Goal: Task Accomplishment & Management: Manage account settings

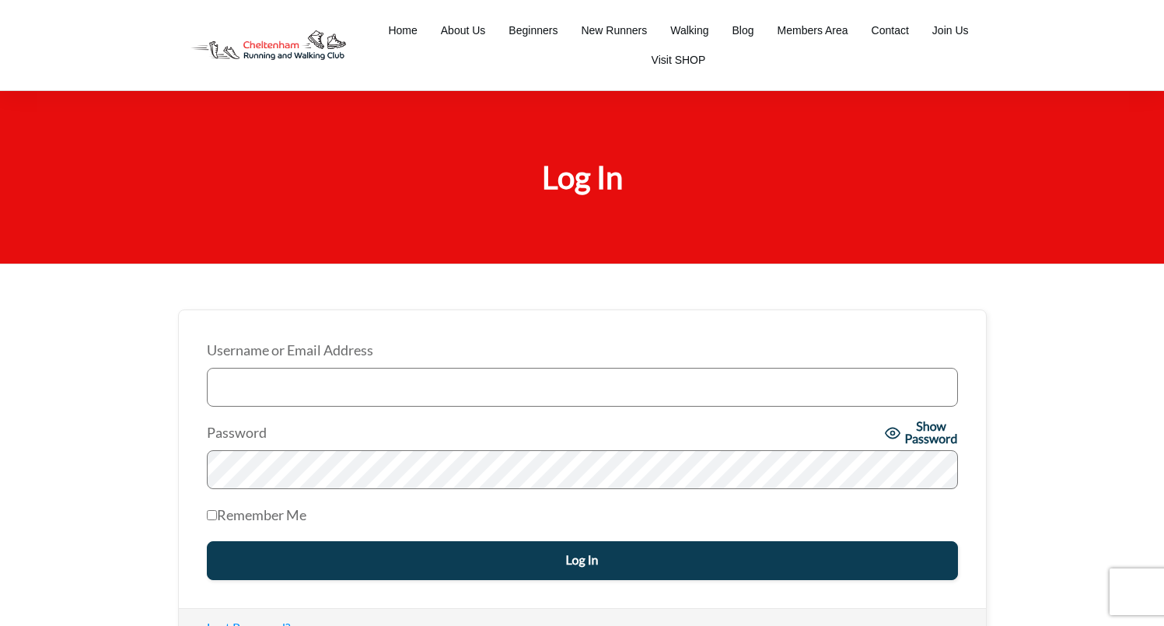
click at [435, 387] on input "Username or Email Address" at bounding box center [582, 387] width 751 height 39
click at [262, 391] on input "Username or Email Address" at bounding box center [582, 387] width 751 height 39
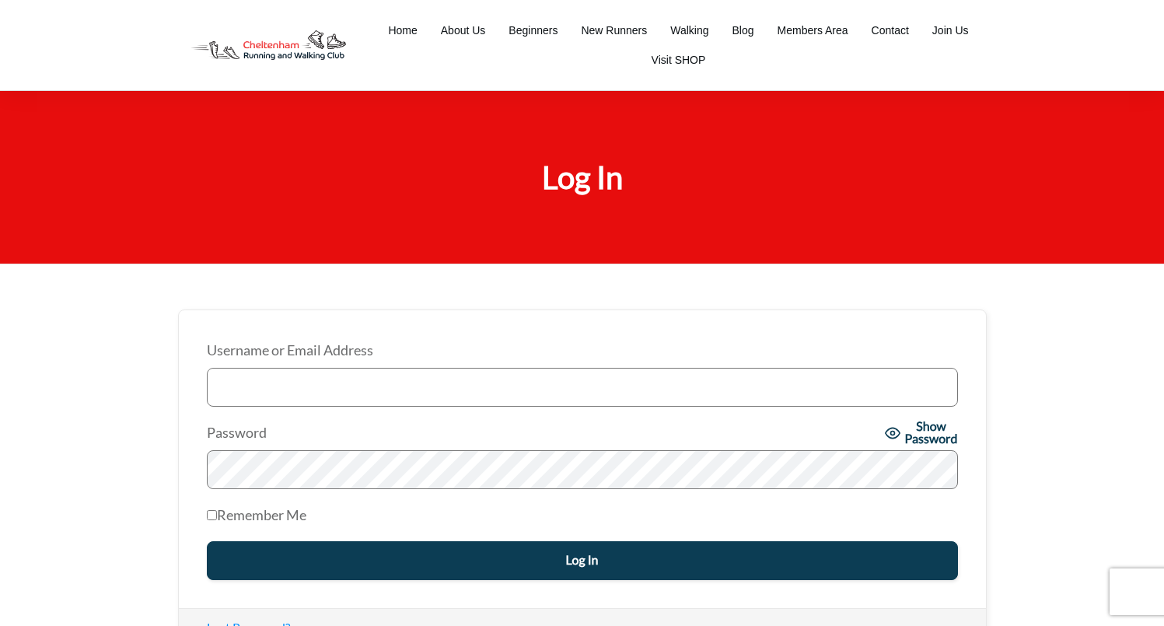
paste input "nigeldundas"
type input "nigeldundas"
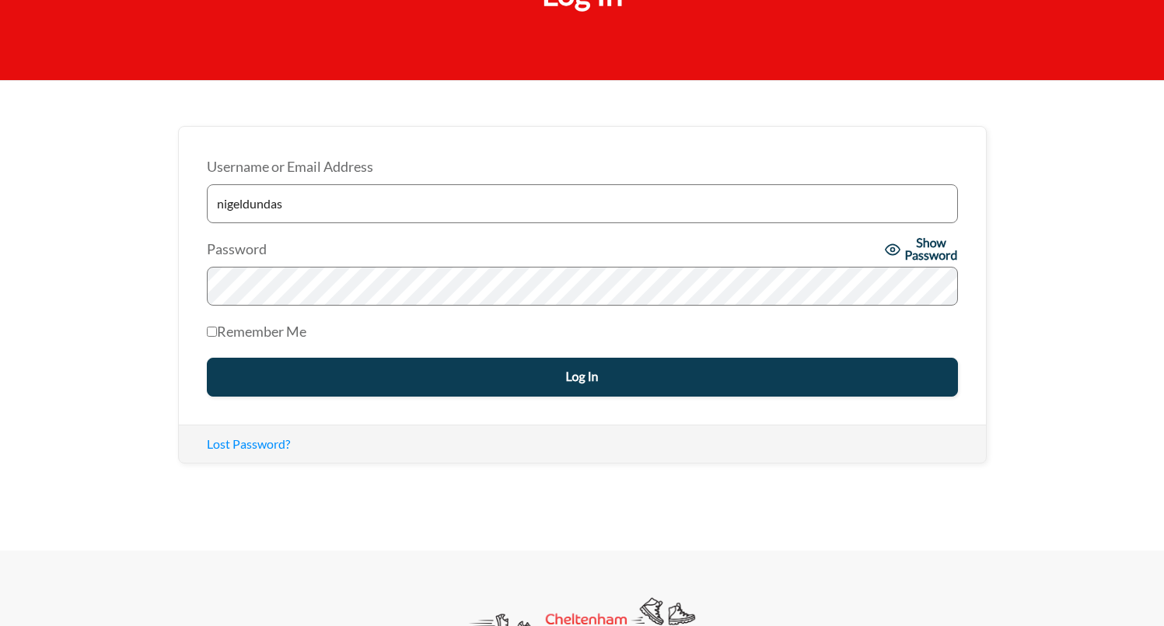
scroll to position [194, 0]
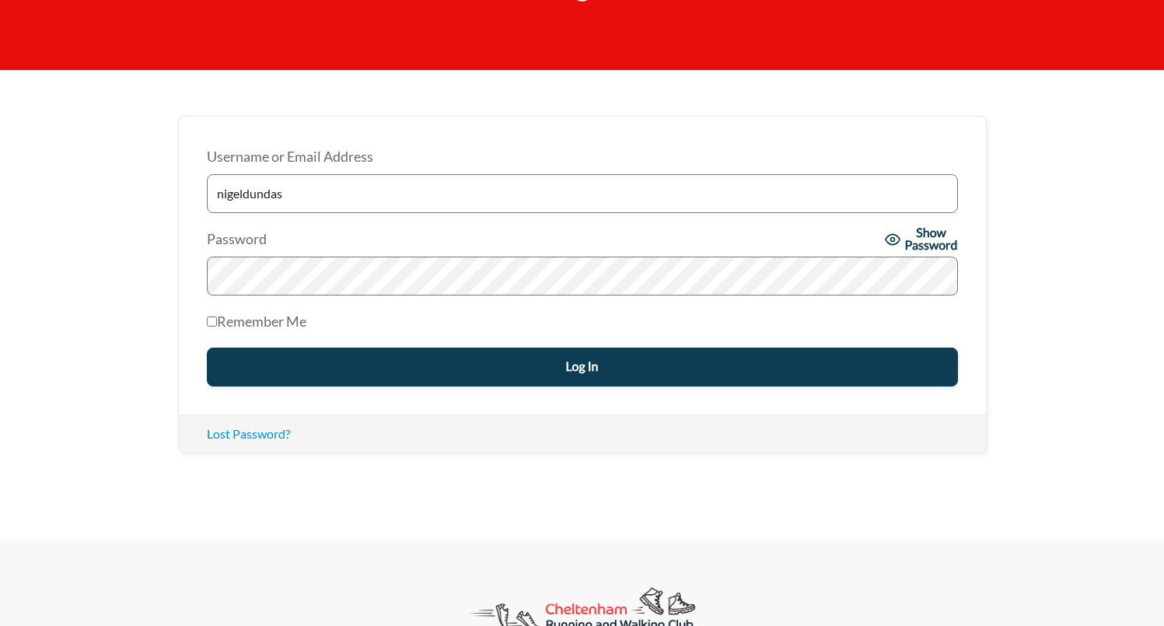
click at [422, 354] on input "Log In" at bounding box center [582, 367] width 751 height 39
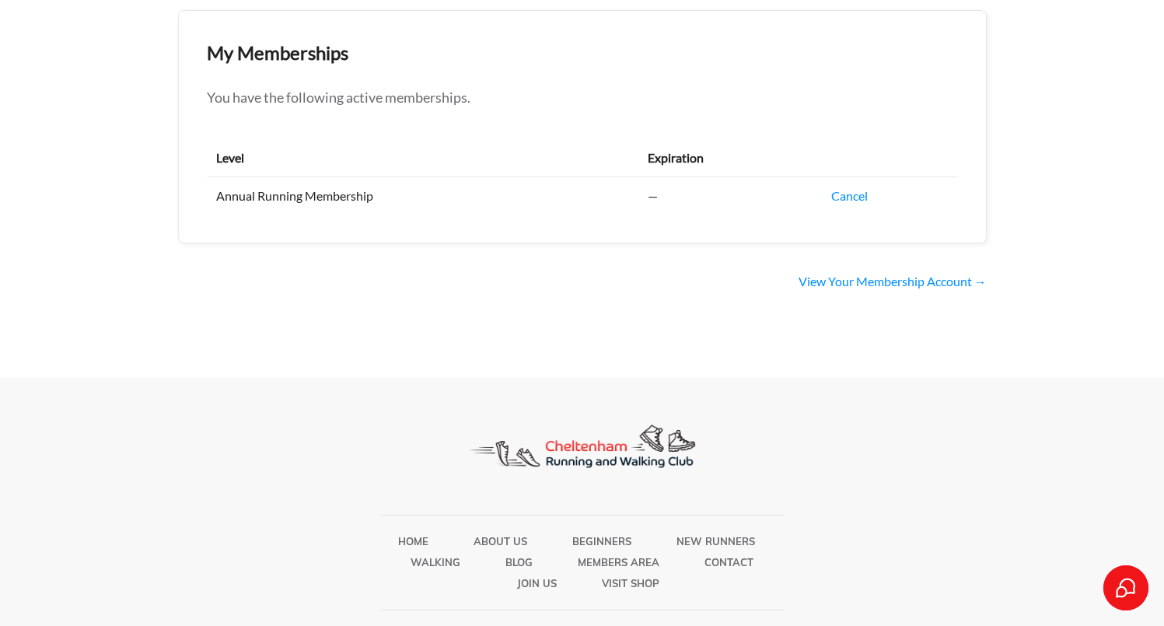
scroll to position [300, 0]
click at [848, 196] on link "Cancel" at bounding box center [849, 194] width 37 height 15
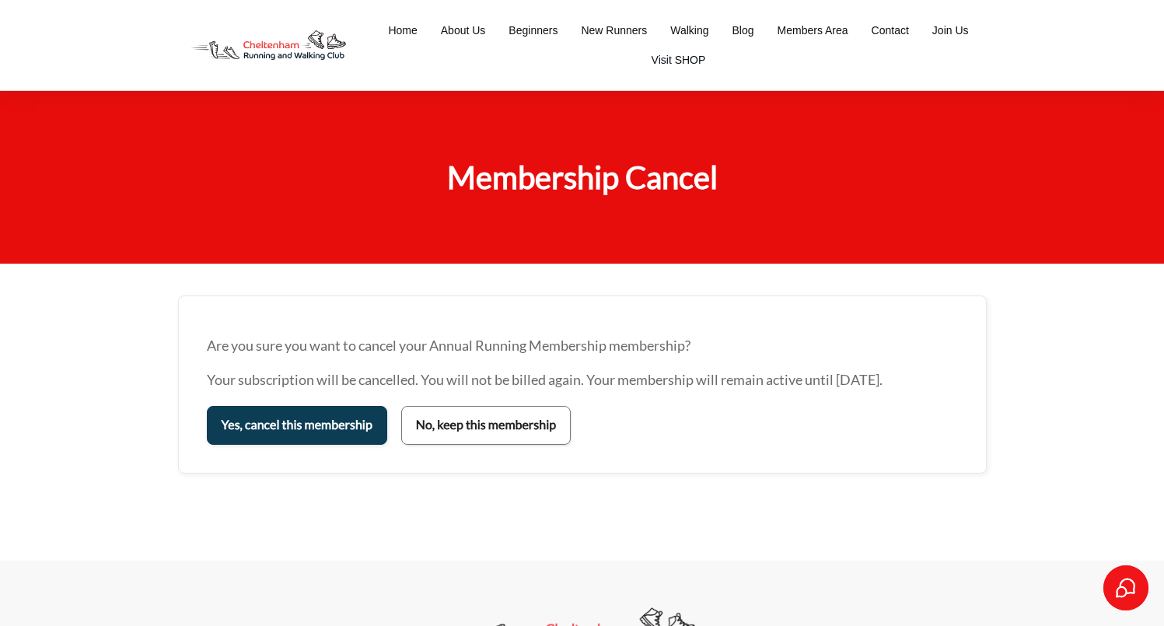
click at [306, 417] on input "Yes, cancel this membership" at bounding box center [297, 425] width 180 height 39
